Goal: Task Accomplishment & Management: Use online tool/utility

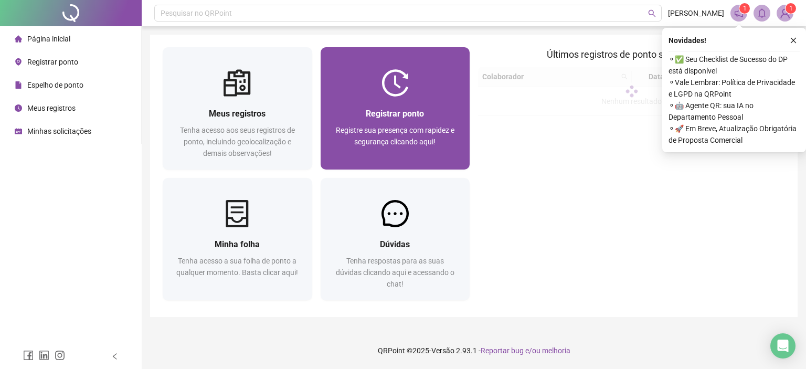
click at [394, 131] on span "Registre sua presença com rapidez e segurança clicando aqui!" at bounding box center [395, 136] width 119 height 20
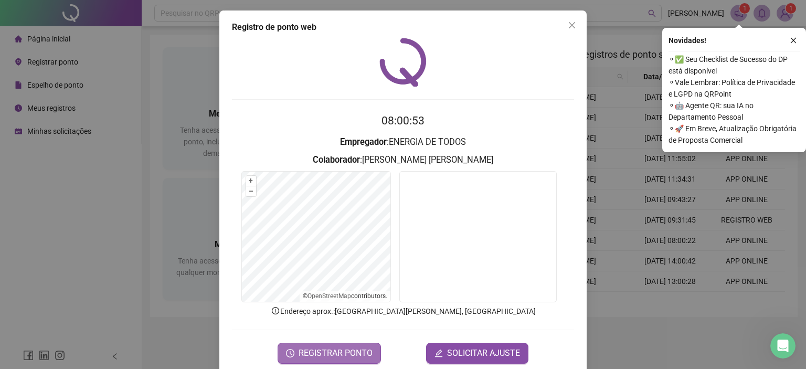
click at [333, 352] on span "REGISTRAR PONTO" at bounding box center [335, 353] width 74 height 13
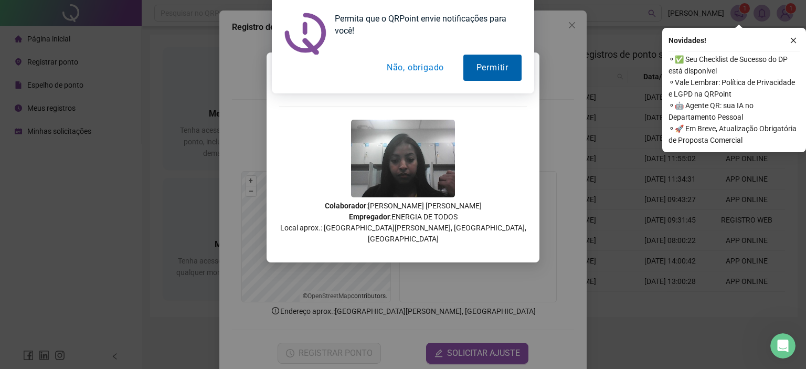
click at [492, 58] on button "Permitir" at bounding box center [492, 68] width 58 height 26
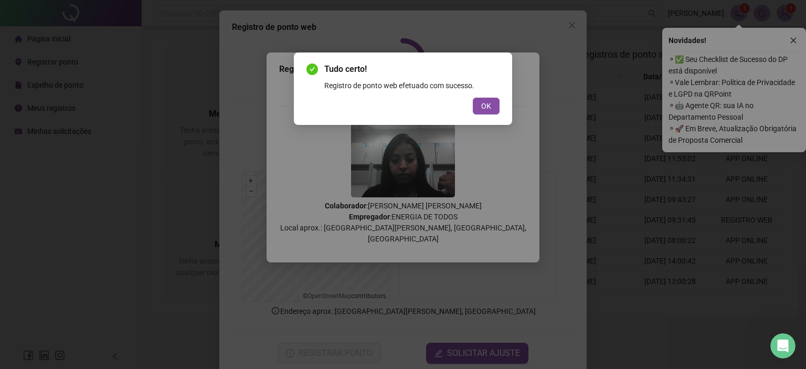
click at [473, 98] on button "OK" at bounding box center [486, 106] width 27 height 17
